Goal: Task Accomplishment & Management: Use online tool/utility

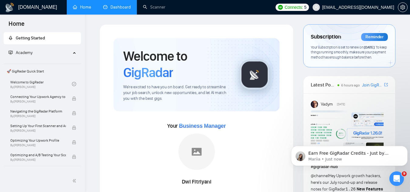
click at [122, 7] on link "Dashboard" at bounding box center [117, 7] width 28 height 5
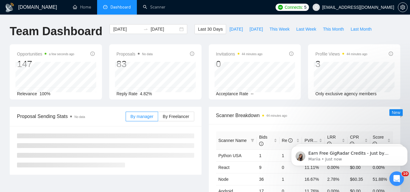
click at [348, 12] on span "[EMAIL_ADDRESS][DOMAIN_NAME]" at bounding box center [353, 7] width 89 height 19
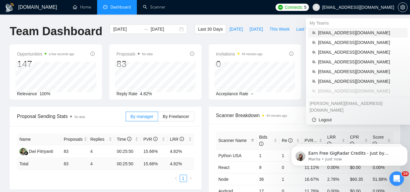
click at [342, 30] on span "[EMAIL_ADDRESS][DOMAIN_NAME]" at bounding box center [361, 32] width 86 height 7
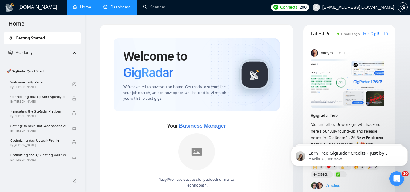
click at [121, 8] on link "Dashboard" at bounding box center [117, 7] width 28 height 5
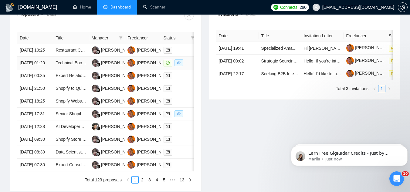
scroll to position [243, 0]
click at [75, 69] on td "Technical Book Writing and Editing for Machine Learning" at bounding box center [71, 62] width 36 height 13
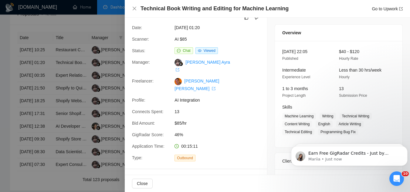
scroll to position [0, 0]
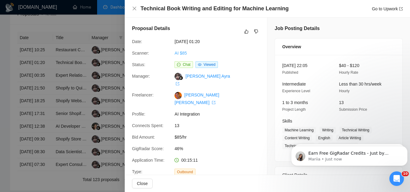
click at [184, 54] on link "AI $85" at bounding box center [181, 53] width 12 height 5
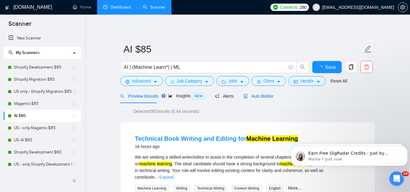
click at [268, 97] on span "Auto Bidder" at bounding box center [258, 96] width 30 height 5
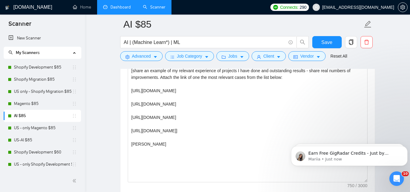
scroll to position [728, 0]
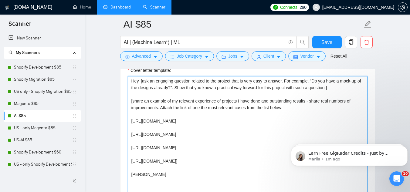
click at [209, 86] on textarea "Hey, [ask an engaging question related to the project that is very easy to answ…" at bounding box center [248, 144] width 240 height 137
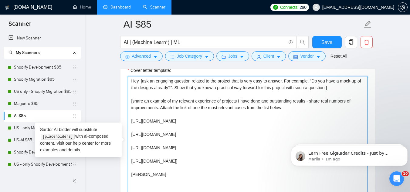
click at [209, 86] on textarea "Hey, [ask an engaging question related to the project that is very easy to answ…" at bounding box center [248, 144] width 240 height 137
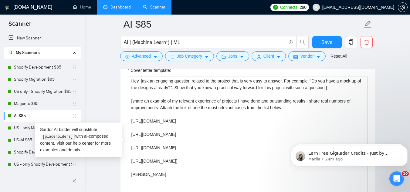
click at [121, 8] on link "Dashboard" at bounding box center [117, 7] width 28 height 5
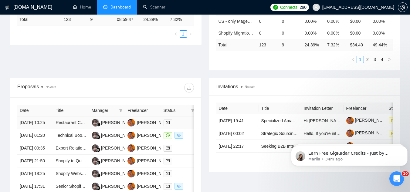
scroll to position [183, 0]
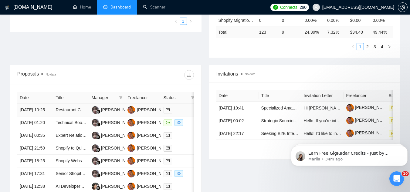
click at [184, 117] on td at bounding box center [179, 110] width 36 height 13
